Goal: Task Accomplishment & Management: Manage account settings

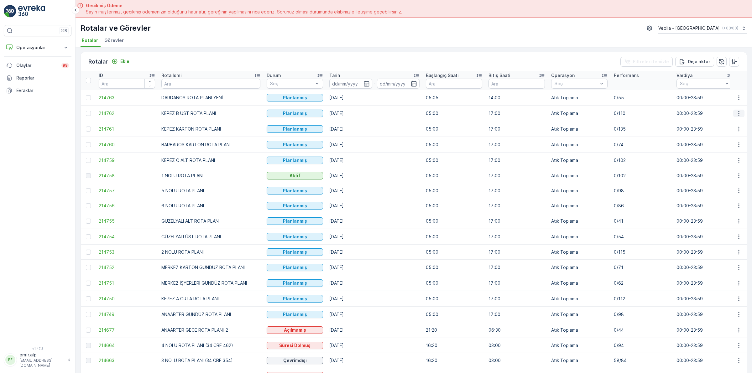
click at [737, 116] on icon "button" at bounding box center [739, 113] width 6 height 6
click at [726, 147] on span "Atanan Kişiyi Değiştir" at bounding box center [721, 149] width 44 height 6
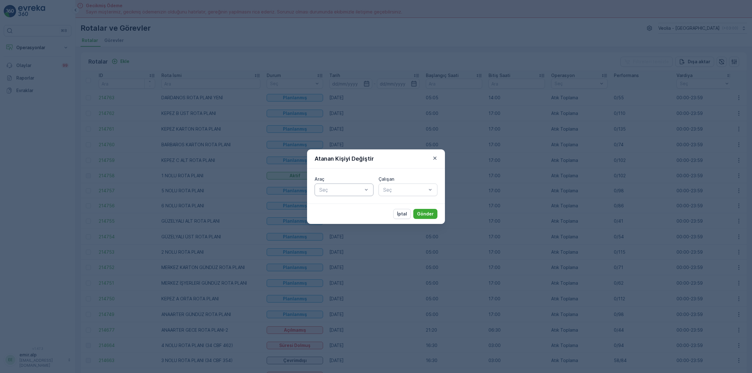
click at [334, 188] on div at bounding box center [341, 190] width 44 height 6
type input "439"
click at [393, 180] on label "Çalışan" at bounding box center [387, 178] width 16 height 5
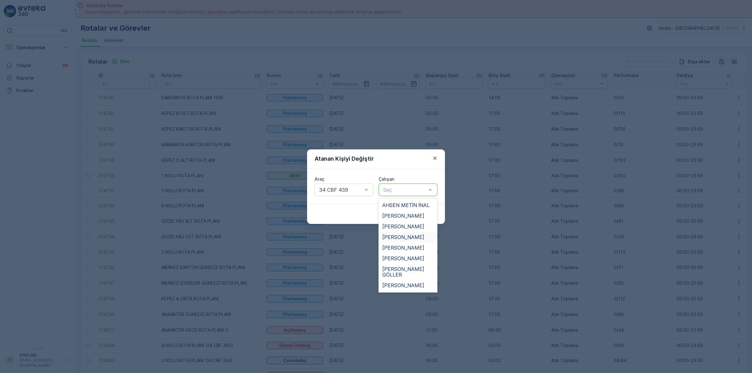
click at [403, 235] on span "BÜLENT AKSOY" at bounding box center [403, 237] width 42 height 6
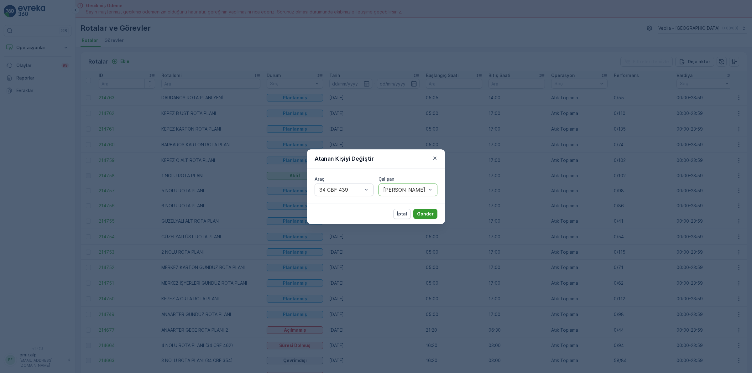
click at [424, 217] on p "Gönder" at bounding box center [425, 214] width 17 height 6
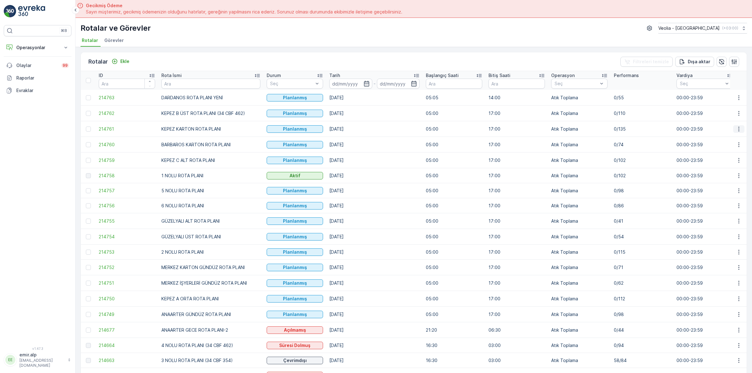
click at [736, 131] on icon "button" at bounding box center [739, 129] width 6 height 6
click at [727, 166] on span "Atanan Kişiyi Değiştir" at bounding box center [721, 165] width 44 height 6
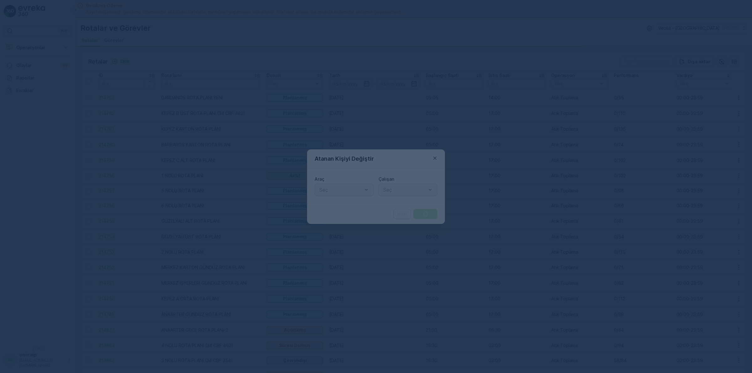
click at [337, 194] on div "Seç" at bounding box center [344, 190] width 59 height 13
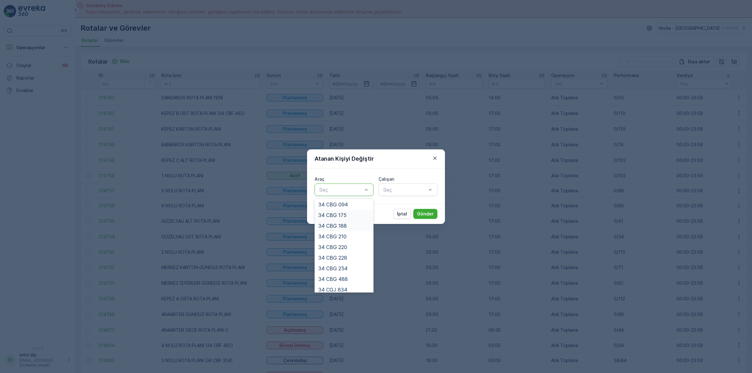
scroll to position [78, 0]
click at [352, 241] on div "34 CBG 220" at bounding box center [343, 244] width 51 height 6
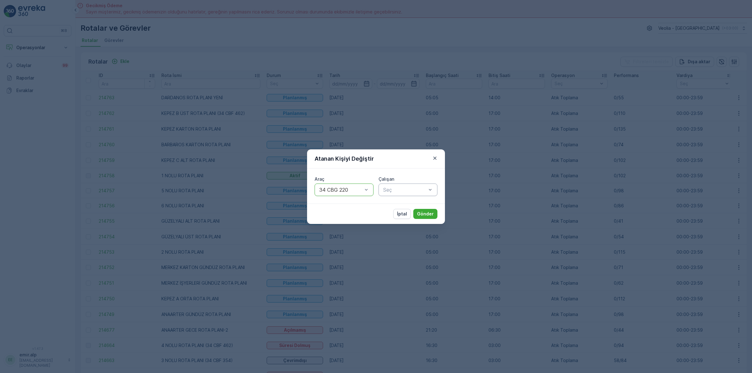
click at [385, 184] on div "Seç" at bounding box center [408, 190] width 59 height 13
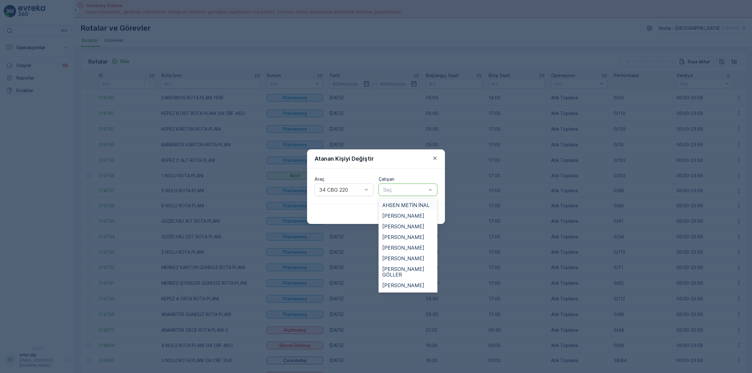
click at [386, 203] on span "AHSEN METİN İNAL" at bounding box center [405, 205] width 47 height 6
click at [395, 190] on div at bounding box center [405, 190] width 44 height 6
click at [404, 268] on span "GÜRCAN DOBRUCALI" at bounding box center [407, 273] width 51 height 11
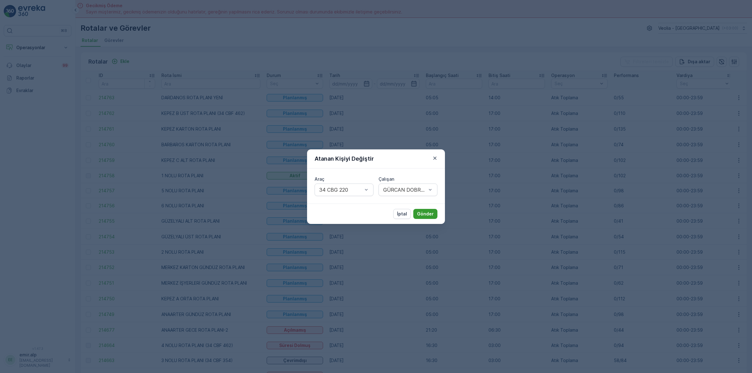
click at [422, 214] on p "Gönder" at bounding box center [425, 214] width 17 height 6
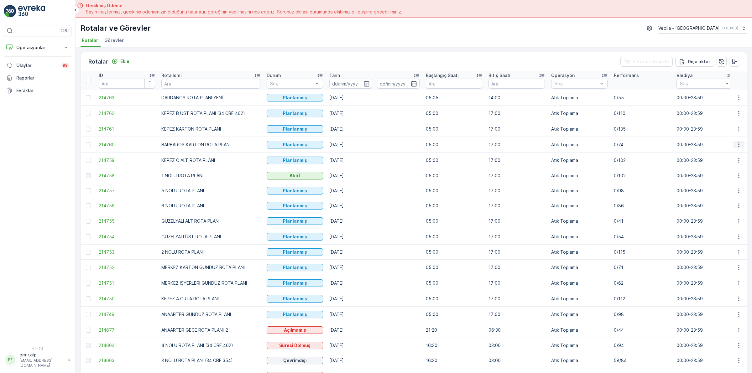
click at [736, 145] on icon "button" at bounding box center [739, 145] width 6 height 6
click at [728, 182] on span "Atanan Kişiyi Değiştir" at bounding box center [721, 180] width 44 height 6
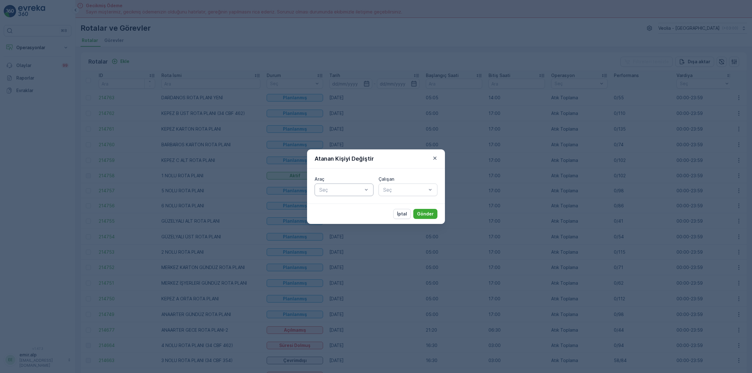
click at [352, 194] on div "Seç" at bounding box center [344, 190] width 59 height 13
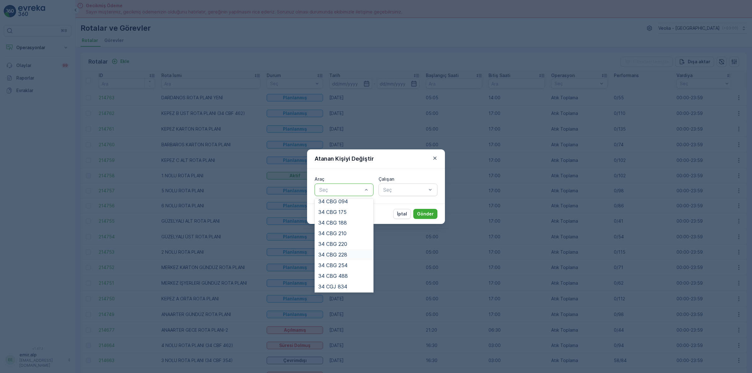
click at [348, 250] on div "34 CBG 228" at bounding box center [344, 254] width 59 height 11
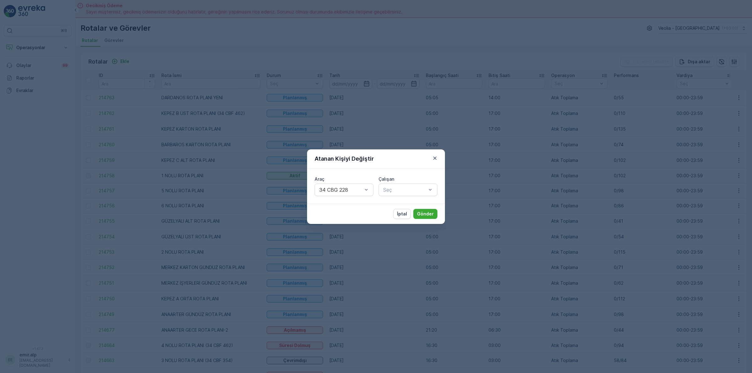
click at [413, 176] on div "Çalışan" at bounding box center [408, 179] width 59 height 6
click at [410, 192] on div at bounding box center [405, 190] width 44 height 6
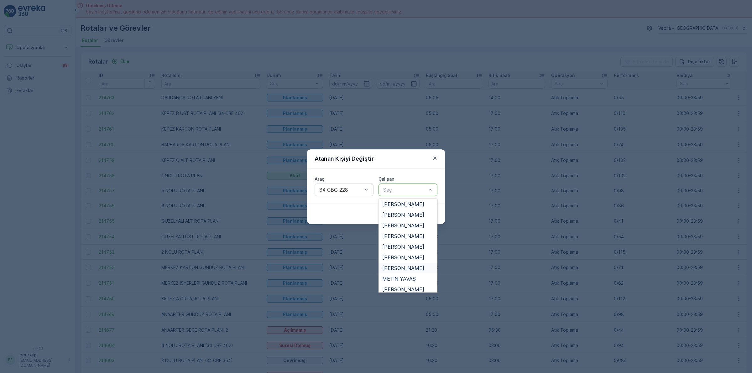
scroll to position [313, 0]
click at [399, 245] on div "SELÇUK YILMAZ" at bounding box center [408, 250] width 59 height 11
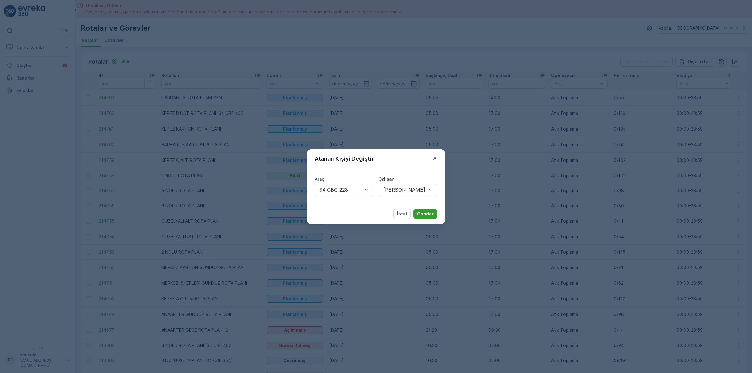
click at [418, 215] on p "Gönder" at bounding box center [425, 214] width 17 height 6
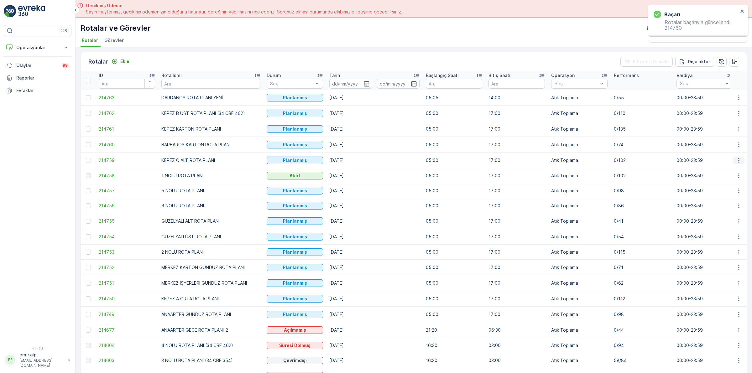
click at [736, 159] on icon "button" at bounding box center [739, 160] width 6 height 6
click at [732, 197] on span "Atanan Kişiyi Değiştir" at bounding box center [721, 196] width 44 height 6
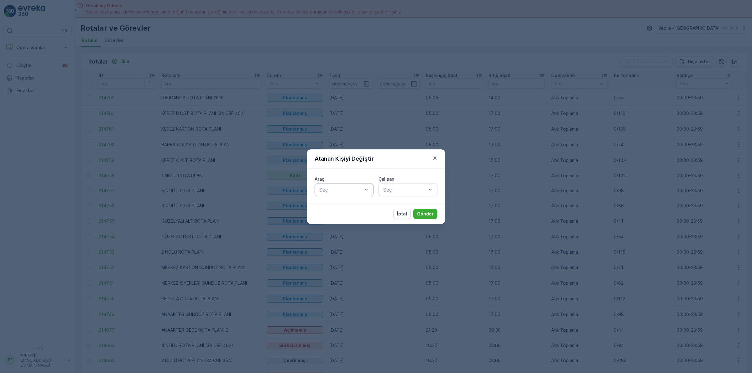
click at [326, 185] on div "Seç" at bounding box center [344, 190] width 59 height 13
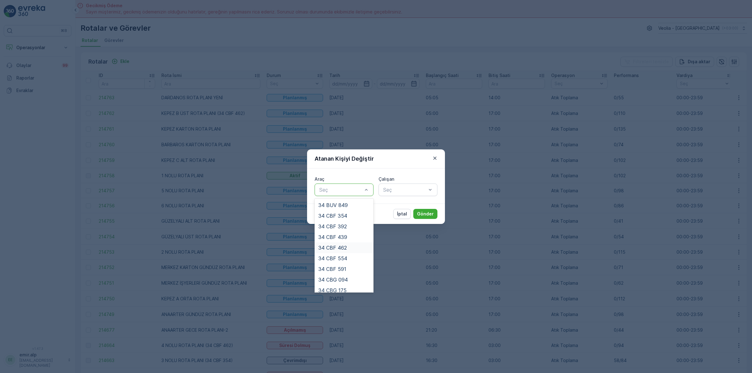
scroll to position [39, 0]
click at [342, 261] on span "34 CBG 188" at bounding box center [332, 262] width 29 height 6
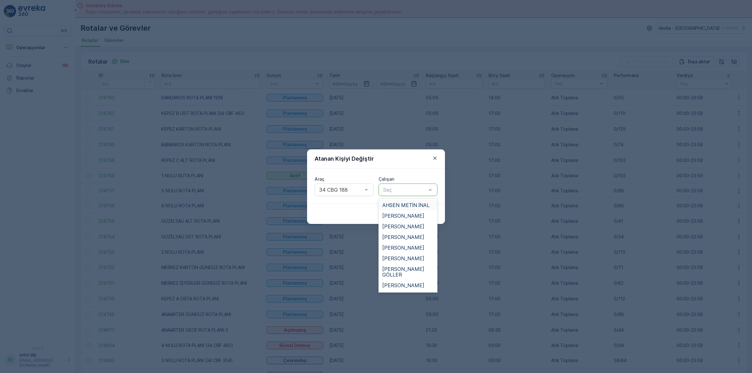
click at [392, 190] on div at bounding box center [405, 190] width 44 height 6
click at [400, 247] on div "HASAN SEVİM" at bounding box center [408, 252] width 59 height 11
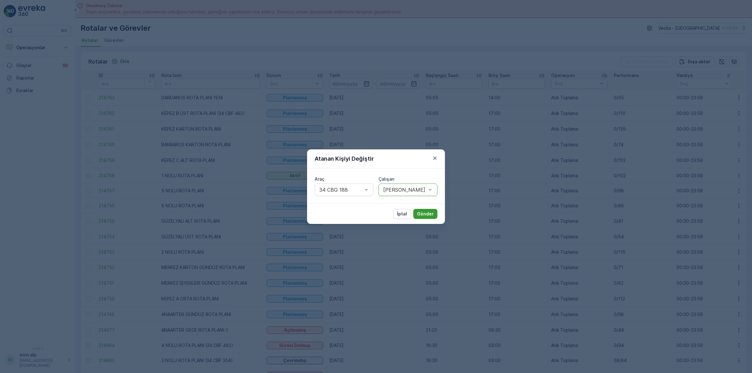
click at [425, 215] on p "Gönder" at bounding box center [425, 214] width 17 height 6
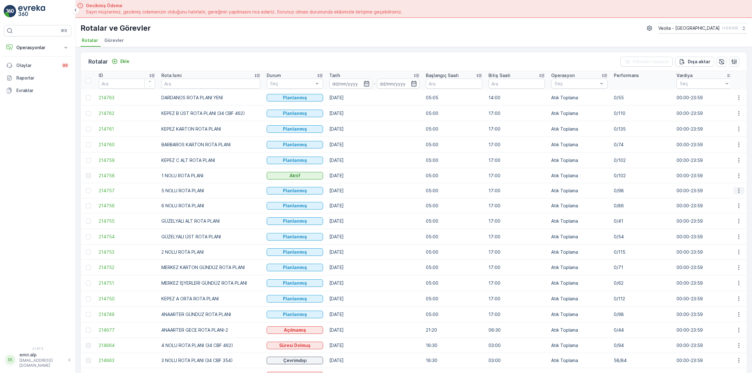
click at [739, 191] on icon "button" at bounding box center [739, 191] width 6 height 6
click at [734, 229] on span "Atanan Kişiyi Değiştir" at bounding box center [721, 227] width 44 height 6
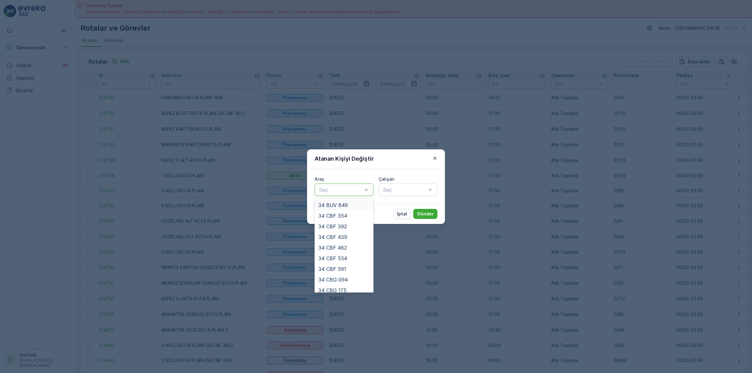
click at [352, 188] on div at bounding box center [341, 190] width 44 height 6
click at [350, 270] on div "34 CBF 591" at bounding box center [343, 269] width 51 height 6
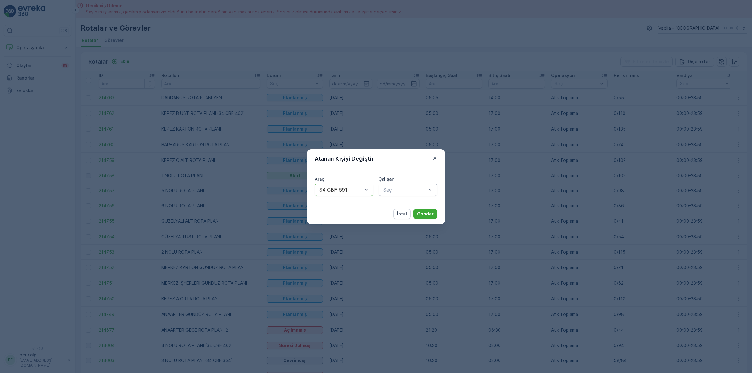
click at [403, 195] on div "Seç" at bounding box center [408, 190] width 59 height 13
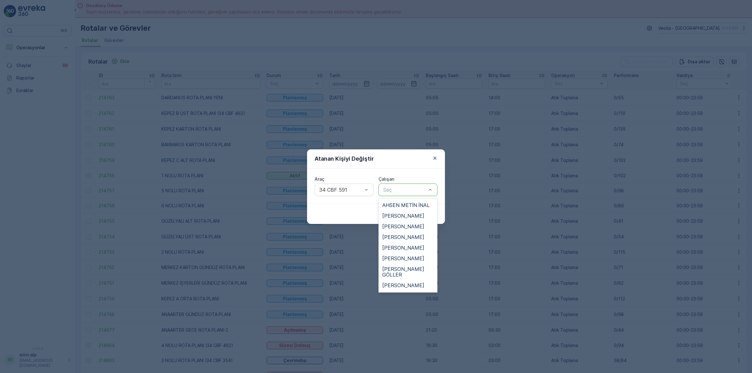
click at [406, 293] on span "ERKAN AKGÜL" at bounding box center [403, 296] width 42 height 6
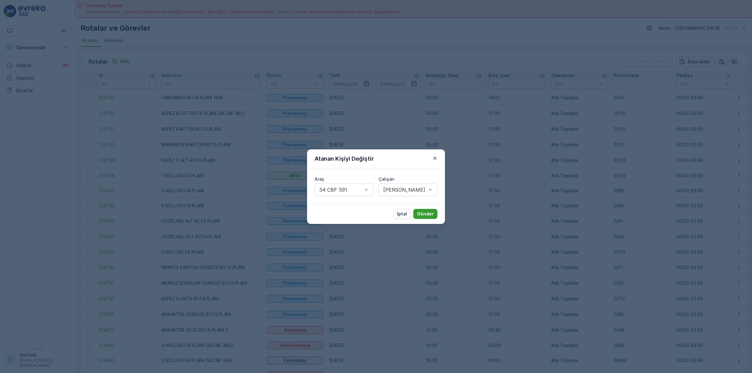
click at [431, 215] on p "Gönder" at bounding box center [425, 214] width 17 height 6
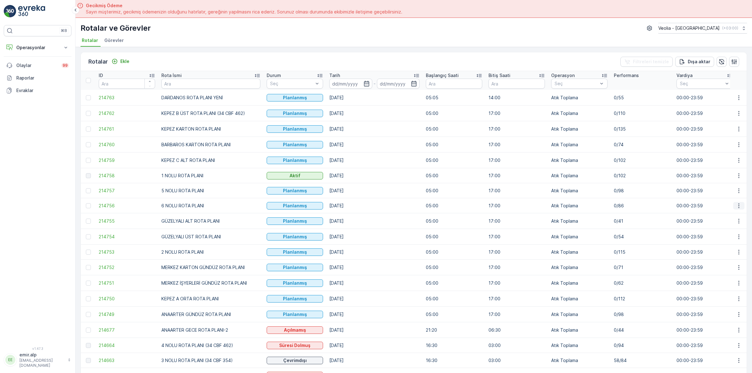
click at [736, 207] on icon "button" at bounding box center [739, 206] width 6 height 6
click at [731, 243] on span "Atanan Kişiyi Değiştir" at bounding box center [721, 242] width 44 height 6
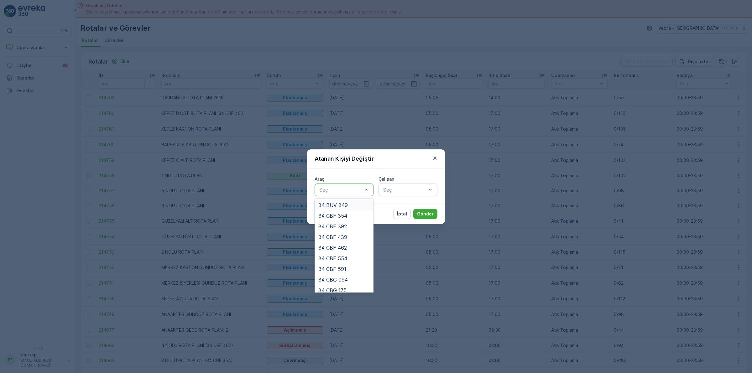
click at [353, 188] on div at bounding box center [341, 190] width 44 height 6
click at [356, 273] on div "34 NGP 403" at bounding box center [343, 276] width 51 height 6
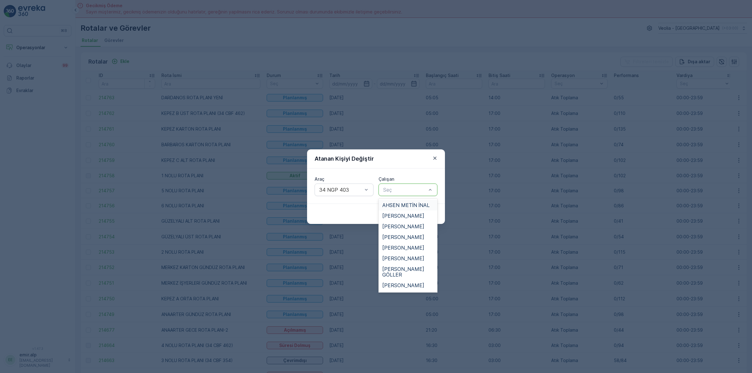
click at [397, 188] on div at bounding box center [405, 190] width 44 height 6
click at [402, 262] on span "HAMDİ DEMİR" at bounding box center [403, 265] width 42 height 6
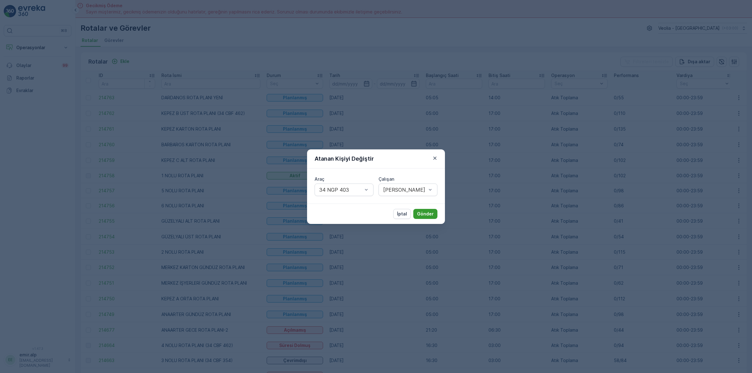
click at [423, 212] on p "Gönder" at bounding box center [425, 214] width 17 height 6
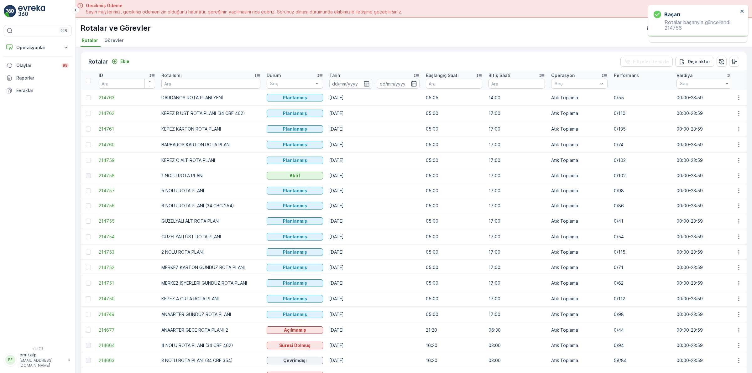
click at [731, 220] on td at bounding box center [738, 221] width 17 height 16
click at [736, 223] on icon "button" at bounding box center [739, 221] width 6 height 6
click at [715, 255] on span "Atanan Kişiyi Değiştir" at bounding box center [721, 257] width 44 height 6
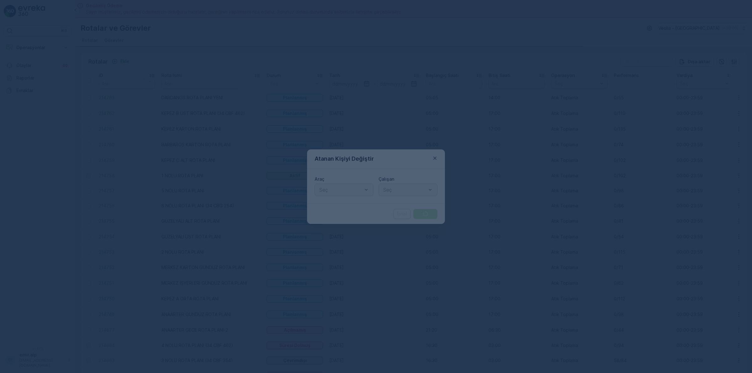
click at [327, 188] on div at bounding box center [376, 186] width 752 height 373
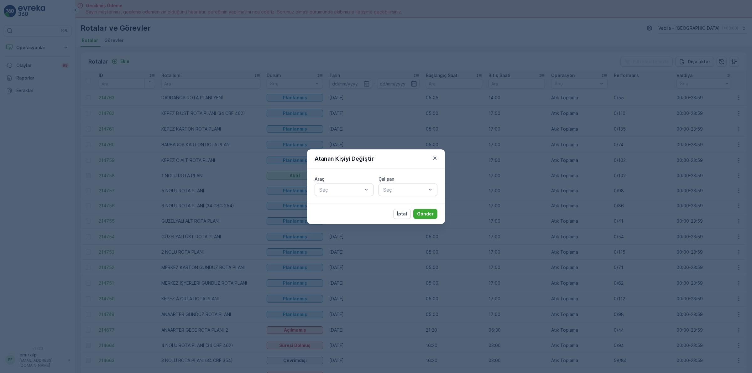
click at [327, 188] on div at bounding box center [341, 190] width 44 height 6
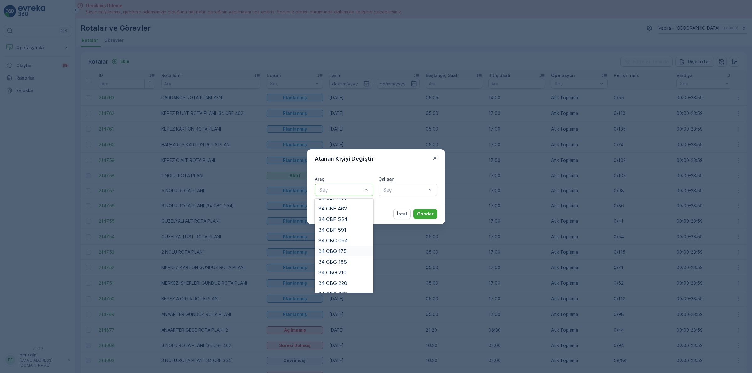
scroll to position [78, 0]
click at [349, 265] on div "34 CBG 254" at bounding box center [343, 266] width 51 height 6
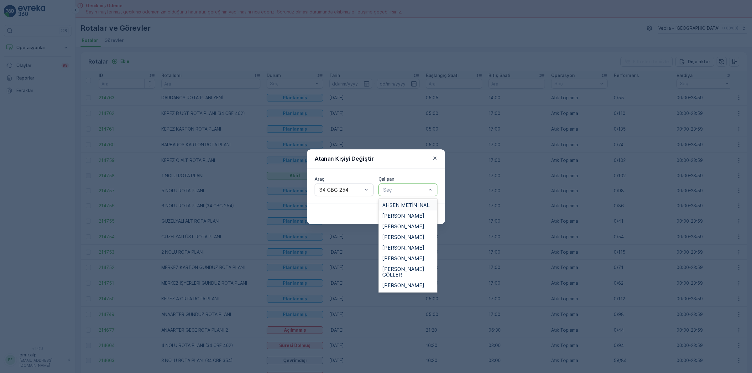
click at [386, 189] on div at bounding box center [405, 190] width 44 height 6
click at [416, 240] on div "MEHMET TURAN" at bounding box center [408, 245] width 59 height 11
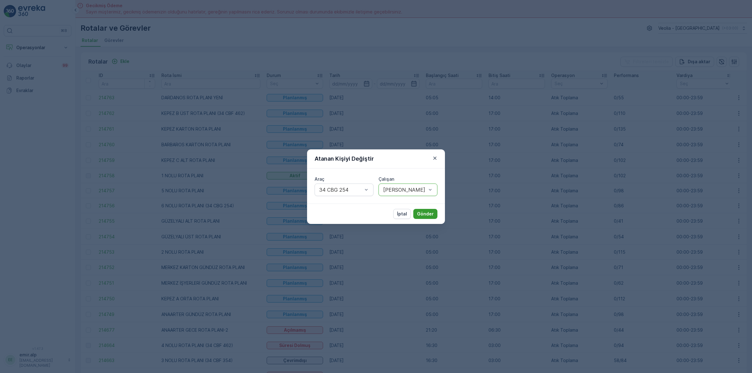
click at [425, 212] on p "Gönder" at bounding box center [425, 214] width 17 height 6
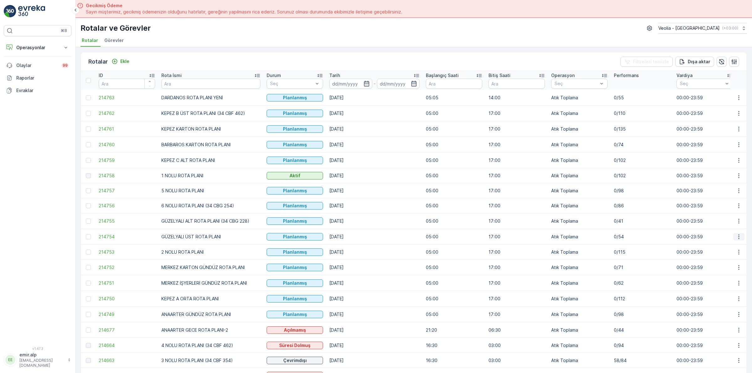
click at [739, 235] on icon "button" at bounding box center [739, 237] width 6 height 6
click at [729, 275] on span "Atanan Kişiyi Değiştir" at bounding box center [721, 273] width 44 height 6
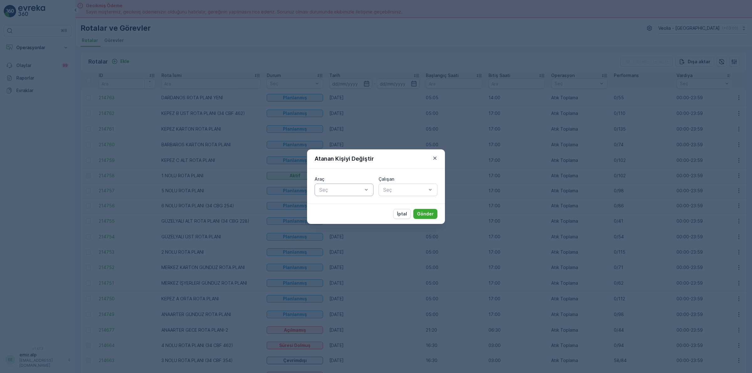
click at [362, 191] on div at bounding box center [341, 190] width 44 height 6
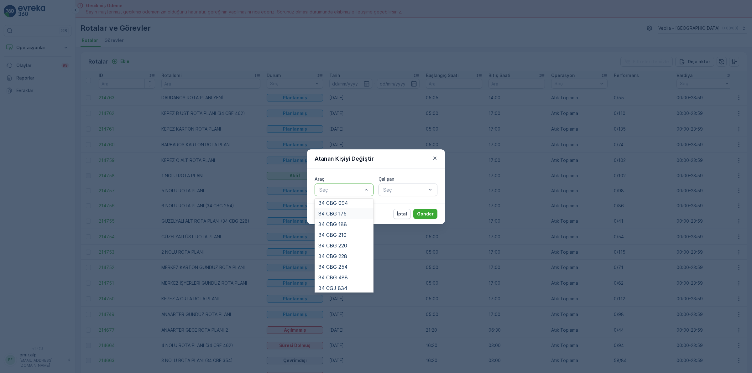
scroll to position [78, 0]
click at [347, 261] on div "34 CBG 254" at bounding box center [344, 265] width 59 height 11
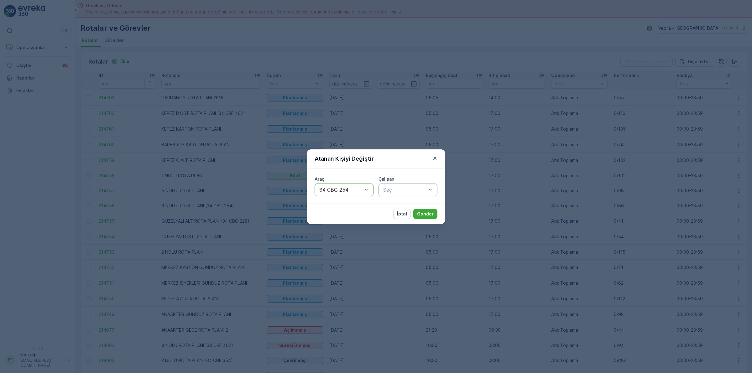
click at [383, 187] on input "text" at bounding box center [384, 190] width 2 height 6
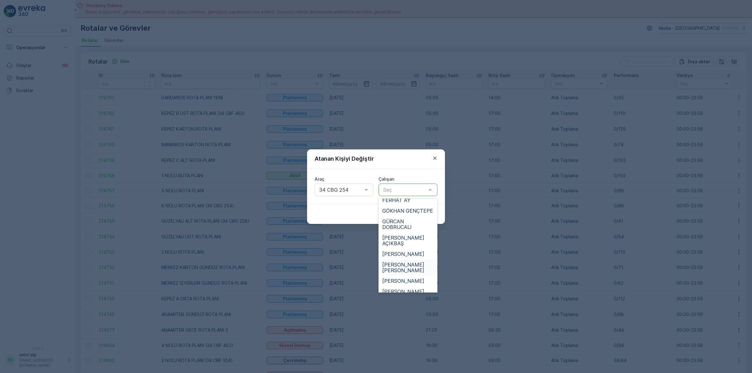
scroll to position [157, 0]
click at [403, 279] on div "MEHMET TURAN" at bounding box center [408, 284] width 59 height 11
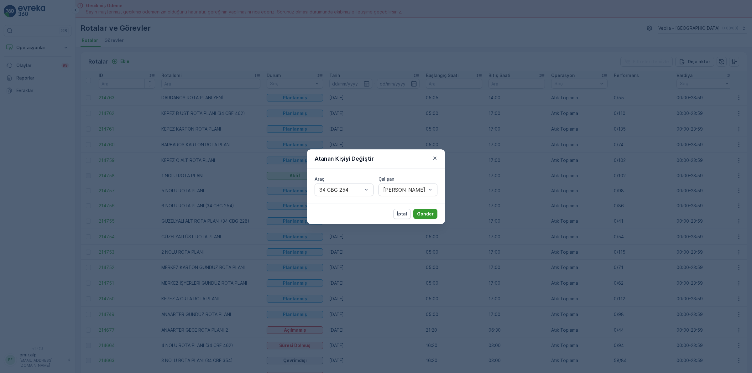
click at [426, 218] on button "Gönder" at bounding box center [425, 214] width 24 height 10
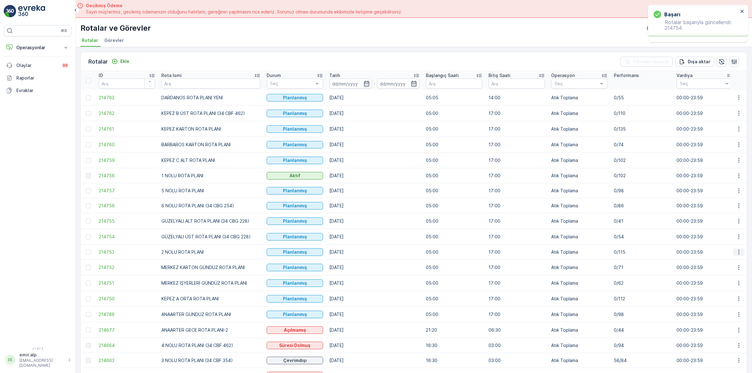
click at [736, 254] on icon "button" at bounding box center [739, 252] width 6 height 6
click at [719, 289] on span "Atanan Kişiyi Değiştir" at bounding box center [721, 288] width 44 height 6
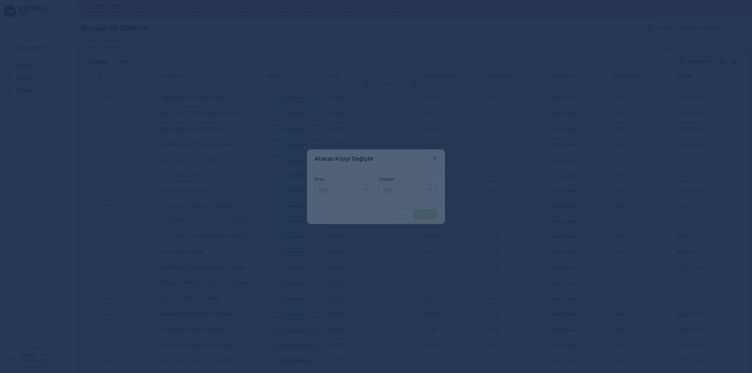
click at [323, 188] on div at bounding box center [341, 190] width 44 height 6
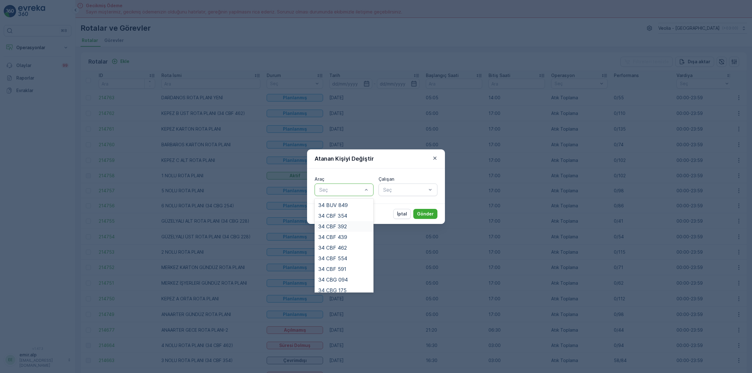
click at [350, 225] on div "34 CBF 392" at bounding box center [343, 227] width 51 height 6
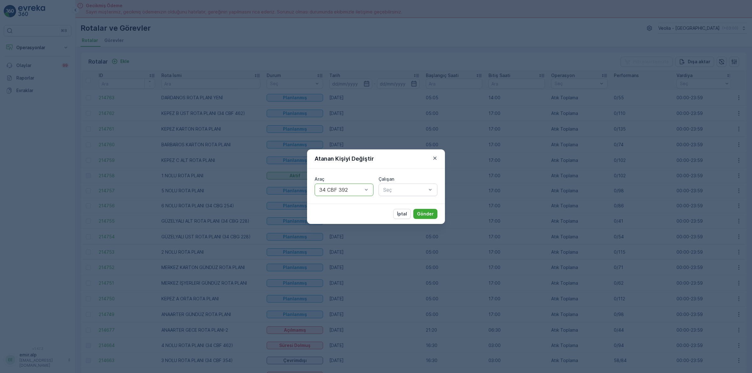
click at [378, 201] on div "Araç option 34 CBF 392, selected. 34 CBF 392 Çalışan Seç" at bounding box center [376, 186] width 138 height 35
click at [386, 196] on div "Araç 34 CBF 392 Çalışan Seç" at bounding box center [376, 186] width 138 height 35
click at [392, 198] on div "Araç 34 CBF 392 Çalışan Seç" at bounding box center [376, 186] width 138 height 35
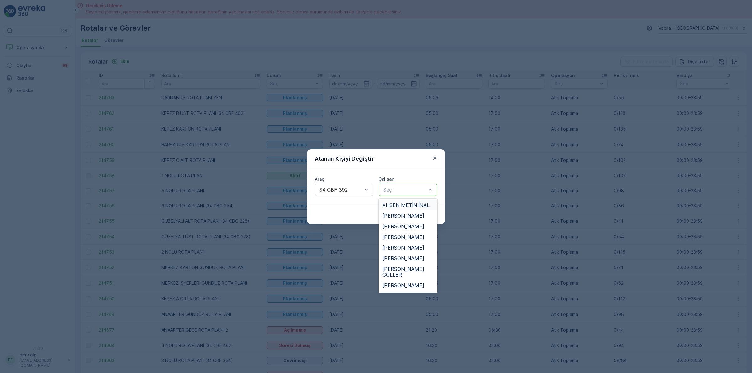
click at [394, 190] on div at bounding box center [405, 190] width 44 height 6
click at [417, 258] on span "SEMİH GÜNGÖRMEZ" at bounding box center [407, 261] width 50 height 6
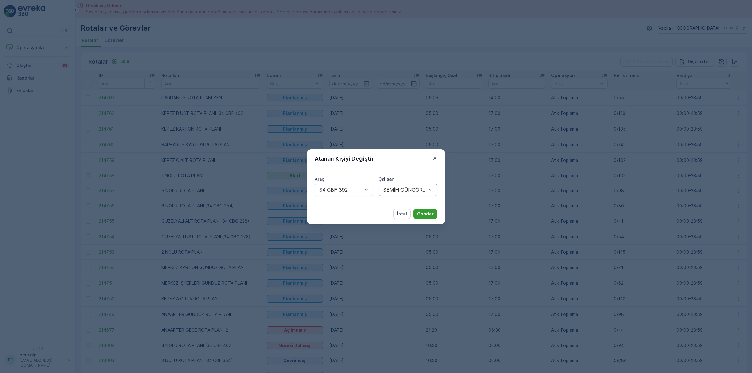
click at [431, 211] on p "Gönder" at bounding box center [425, 214] width 17 height 6
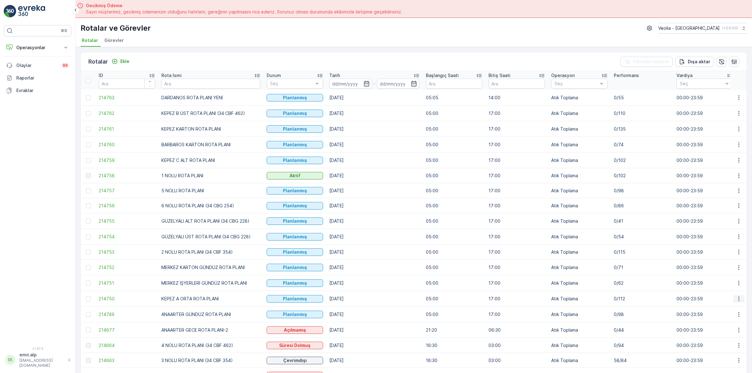
click at [740, 300] on button "button" at bounding box center [738, 299] width 11 height 8
click at [707, 336] on span "Atanan Kişiyi Değiştir" at bounding box center [721, 335] width 44 height 6
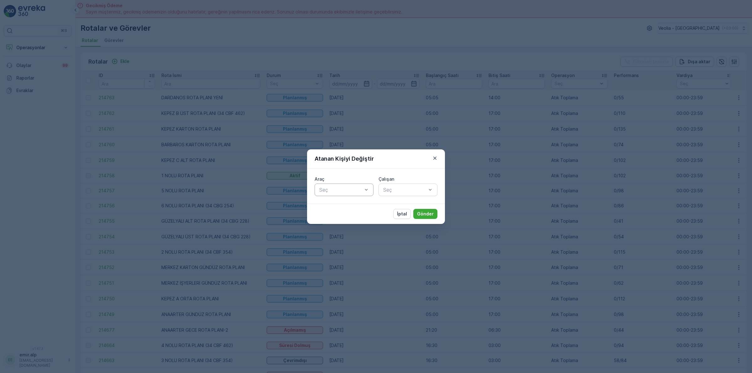
click at [339, 190] on div at bounding box center [341, 190] width 44 height 6
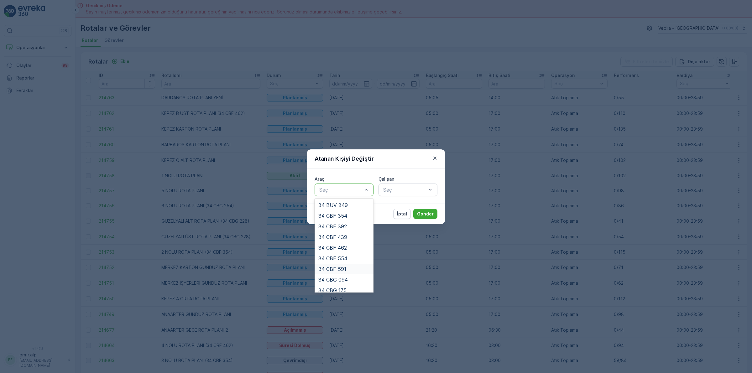
click at [350, 268] on div "34 CBF 591" at bounding box center [343, 269] width 51 height 6
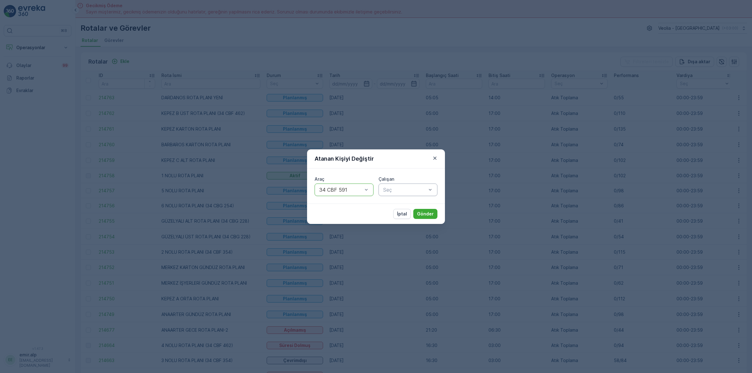
click at [394, 192] on div at bounding box center [405, 190] width 44 height 6
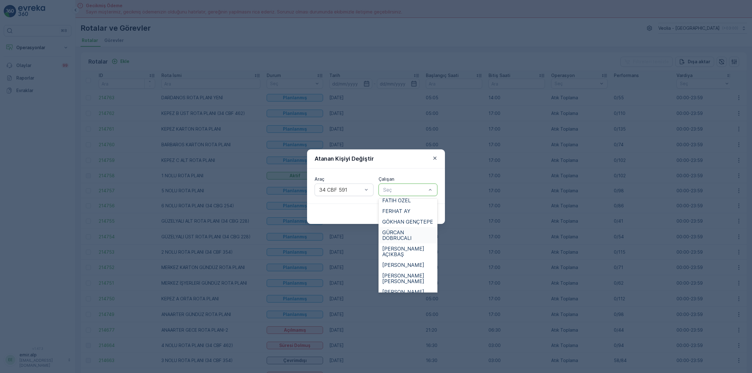
scroll to position [118, 0]
click at [414, 297] on div "HASAN YAVAŞ" at bounding box center [408, 302] width 59 height 11
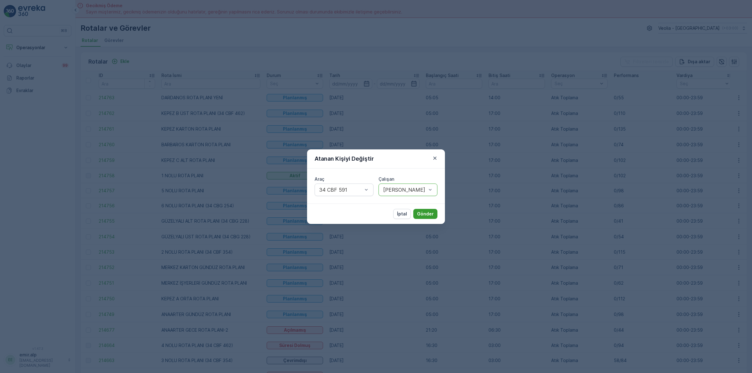
click at [427, 215] on p "Gönder" at bounding box center [425, 214] width 17 height 6
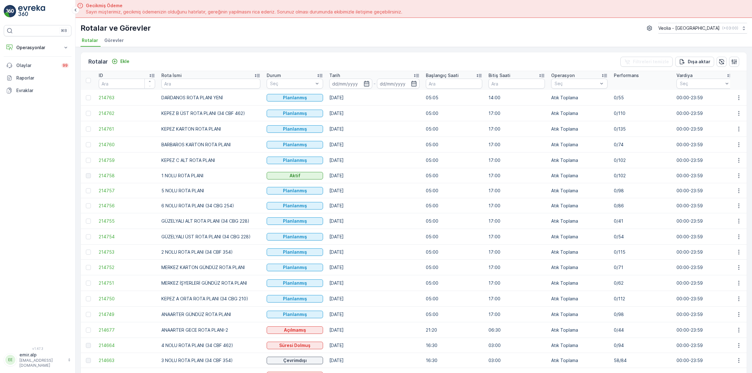
click at [732, 263] on td at bounding box center [738, 268] width 17 height 16
click at [734, 264] on button "button" at bounding box center [738, 268] width 11 height 8
click at [737, 302] on span "Atanan Kişiyi Değiştir" at bounding box center [721, 304] width 44 height 6
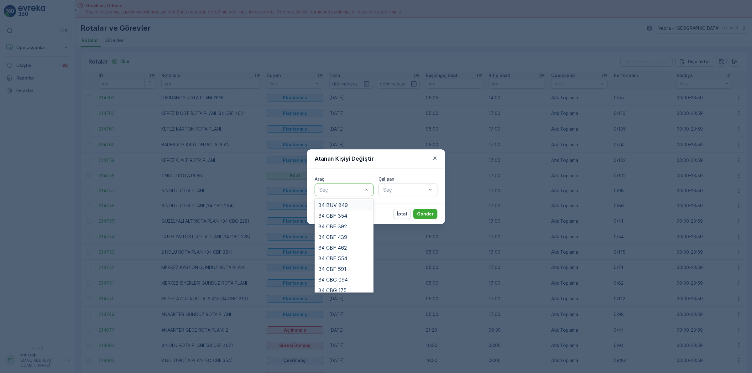
click at [357, 188] on div at bounding box center [341, 190] width 44 height 6
click at [346, 254] on span "34 NGP 316" at bounding box center [332, 255] width 29 height 6
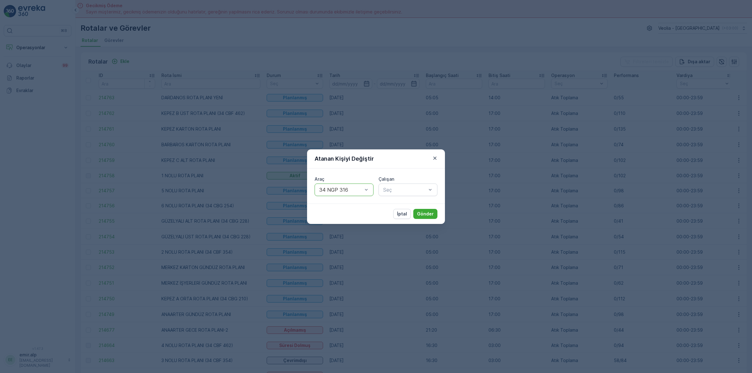
click at [405, 182] on div "Çalışan Seç" at bounding box center [408, 186] width 59 height 20
click at [405, 187] on div at bounding box center [405, 190] width 44 height 6
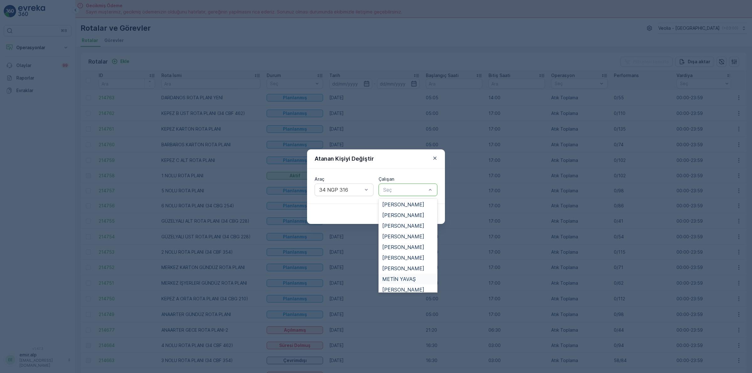
scroll to position [235, 0]
click at [409, 288] on span "MÜSLÜM YILDIZ" at bounding box center [410, 293] width 57 height 11
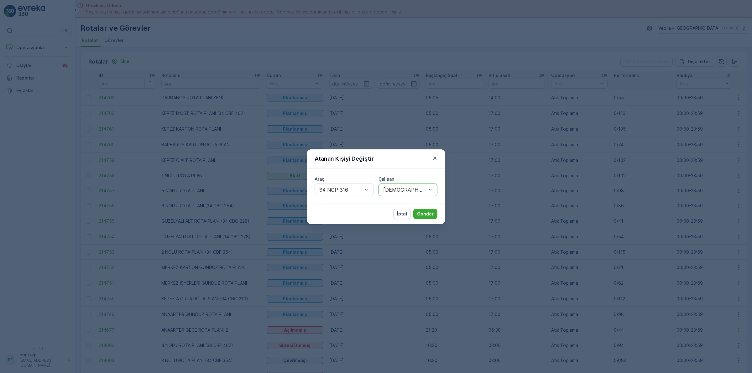
click at [430, 207] on div "İptal Gönder" at bounding box center [376, 214] width 138 height 20
click at [429, 217] on p "Gönder" at bounding box center [425, 214] width 17 height 6
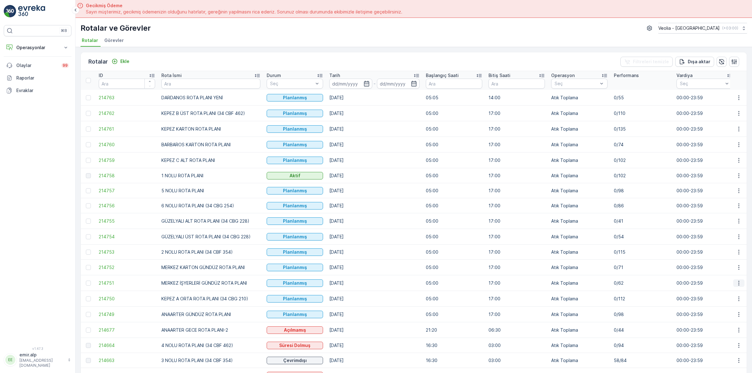
click at [733, 284] on button "button" at bounding box center [738, 284] width 11 height 8
click at [726, 318] on span "Atanan Kişiyi Değiştir" at bounding box center [721, 319] width 44 height 6
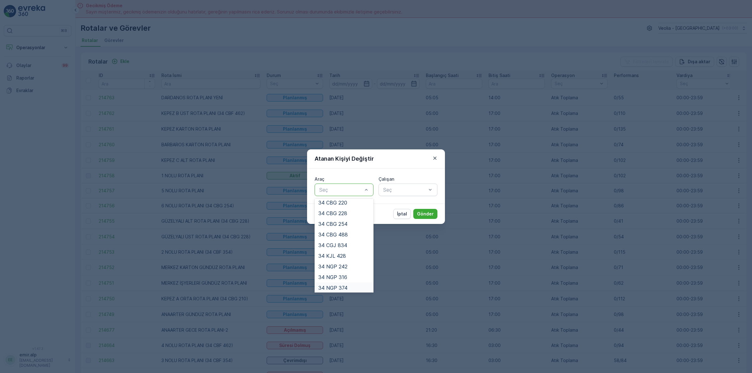
scroll to position [103, 0]
click at [345, 280] on span "34 NGP 242" at bounding box center [332, 283] width 29 height 6
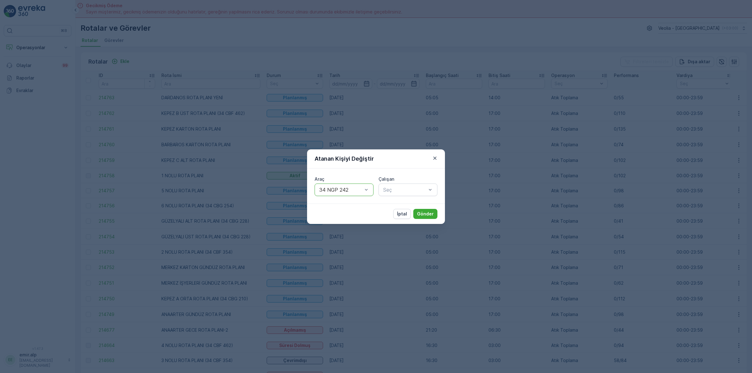
click at [401, 200] on div "Araç option 34 NGP 242, selected. 34 NGP 242 Çalışan Seç" at bounding box center [376, 186] width 138 height 35
click at [403, 198] on div "Araç 34 NGP 242 Çalışan Seç" at bounding box center [376, 186] width 138 height 35
click at [403, 195] on div "Seç" at bounding box center [408, 190] width 59 height 13
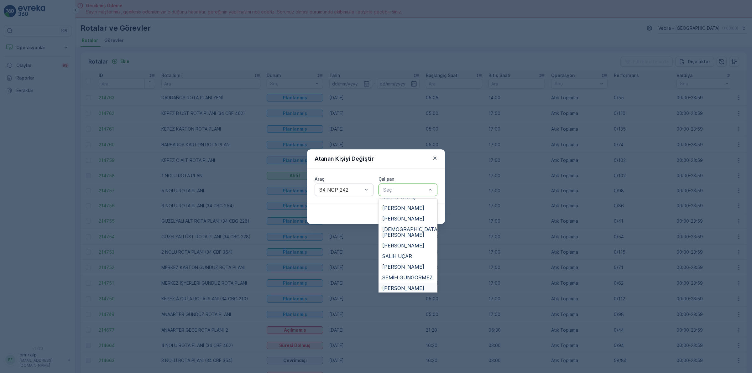
scroll to position [313, 0]
click at [410, 269] on span "SERHAT KOYUNCU" at bounding box center [403, 272] width 42 height 6
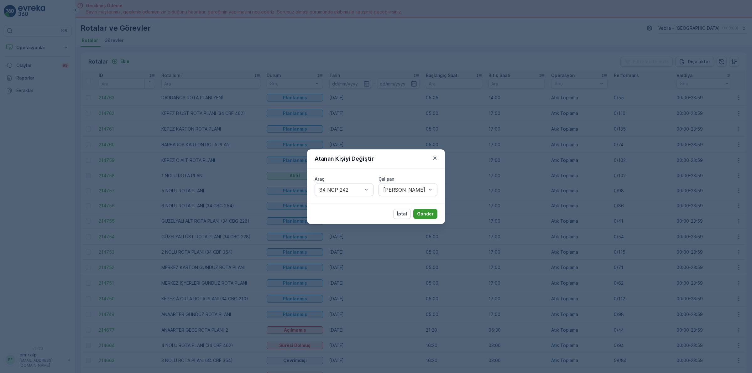
click at [431, 215] on p "Gönder" at bounding box center [425, 214] width 17 height 6
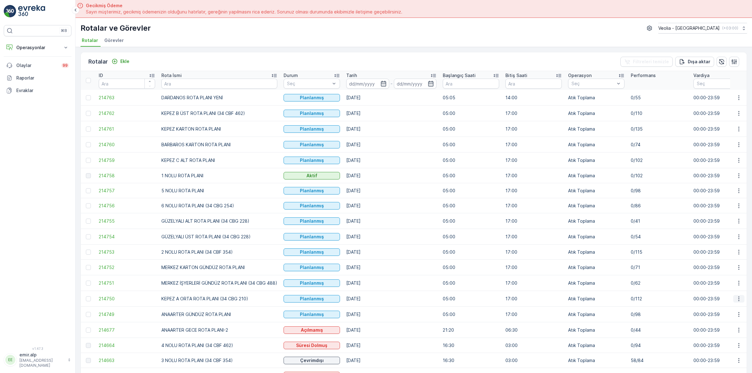
click at [734, 299] on button "button" at bounding box center [738, 299] width 11 height 8
click at [735, 331] on div "Atanan Kişiyi Değiştir" at bounding box center [724, 335] width 55 height 9
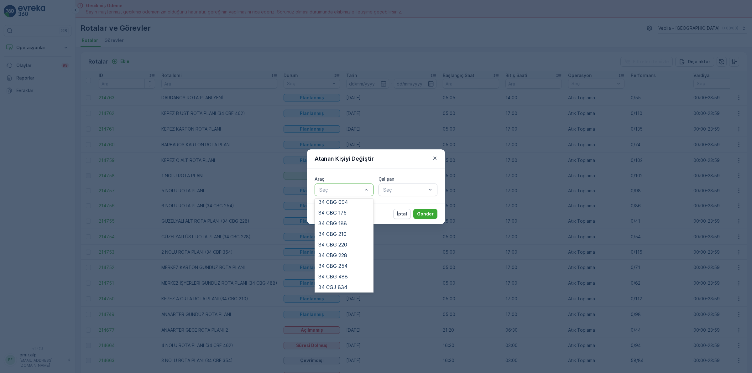
scroll to position [78, 0]
click at [337, 263] on span "34 CBG 254" at bounding box center [332, 266] width 29 height 6
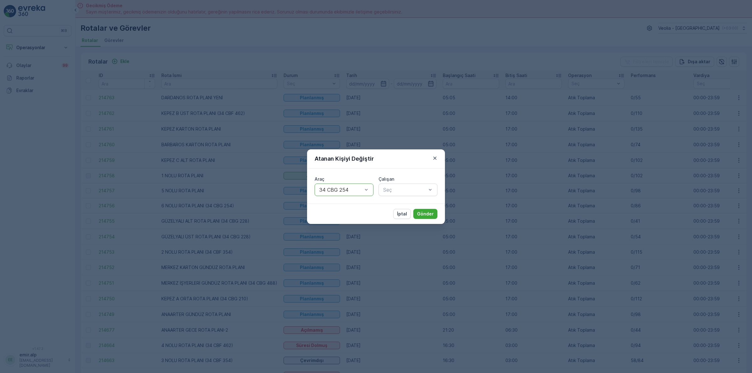
click at [387, 179] on label "Çalışan" at bounding box center [387, 178] width 16 height 5
click at [389, 190] on div at bounding box center [405, 190] width 44 height 6
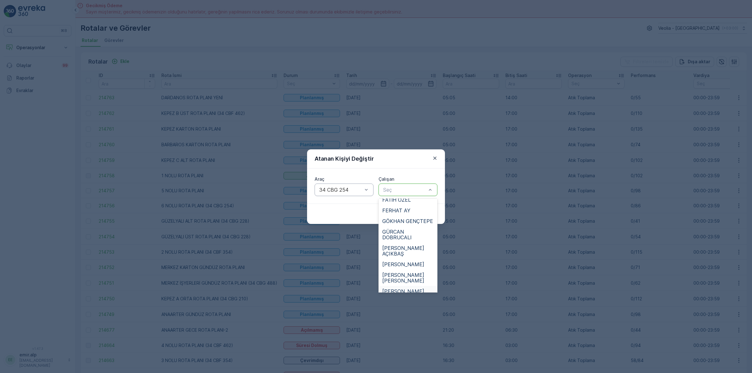
scroll to position [157, 0]
click at [408, 260] on span "HASAN YAVAŞ" at bounding box center [403, 263] width 42 height 6
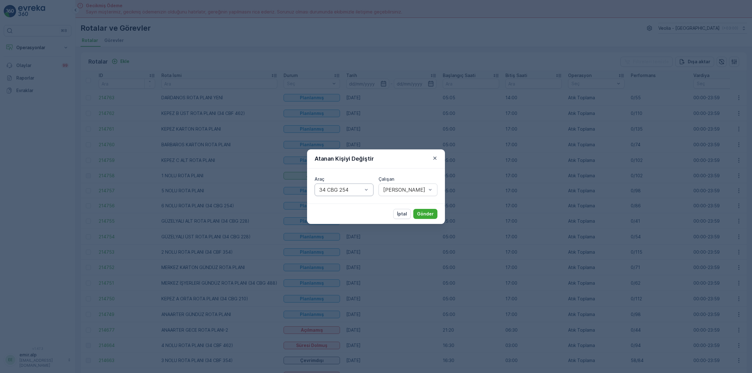
click at [418, 201] on div "Araç 34 CBG 254 Çalışan HASAN YAVAŞ" at bounding box center [376, 186] width 138 height 35
click at [421, 209] on button "Gönder" at bounding box center [425, 214] width 24 height 10
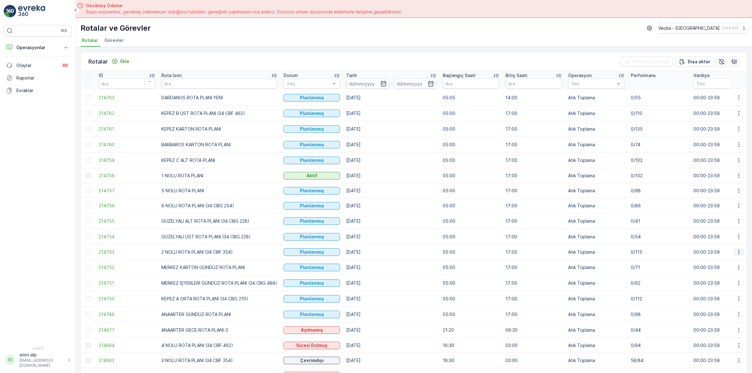
click at [736, 252] on icon "button" at bounding box center [739, 252] width 6 height 6
click at [735, 290] on span "Atanan Kişiyi Değiştir" at bounding box center [721, 288] width 44 height 6
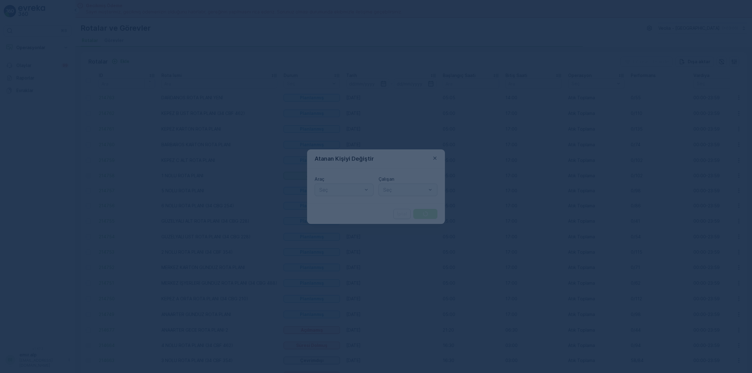
click at [346, 195] on div at bounding box center [376, 186] width 752 height 373
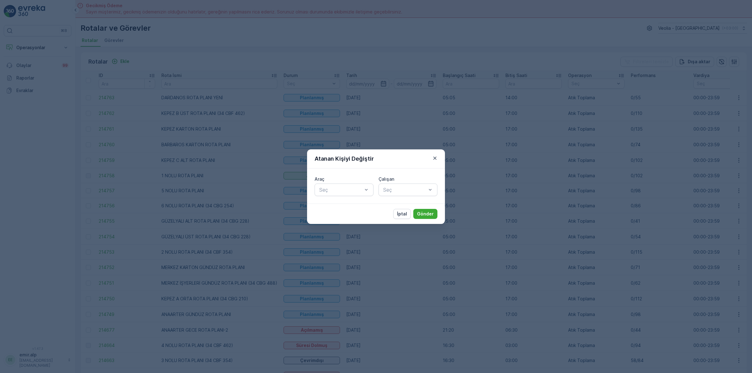
click at [348, 192] on div at bounding box center [341, 190] width 44 height 6
type input "354"
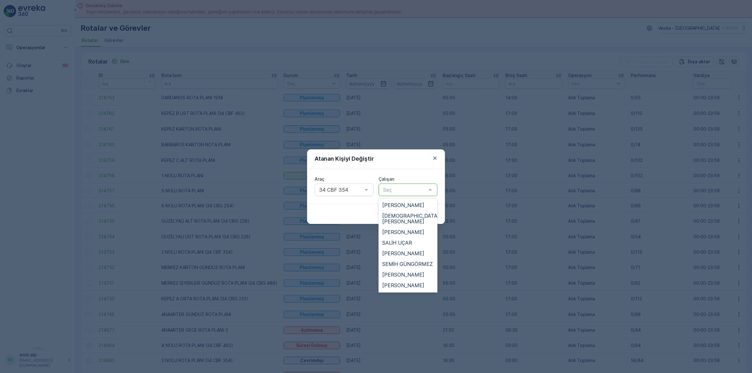
scroll to position [313, 0]
click at [418, 258] on span "SEMİH GÜNGÖRMEZ" at bounding box center [407, 261] width 50 height 6
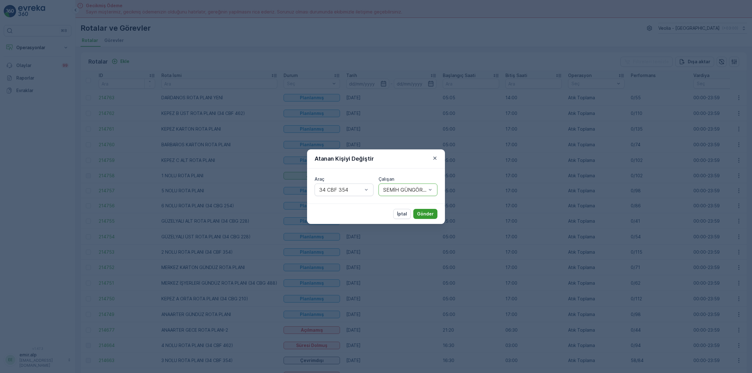
click at [429, 216] on p "Gönder" at bounding box center [425, 214] width 17 height 6
